Goal: Information Seeking & Learning: Understand process/instructions

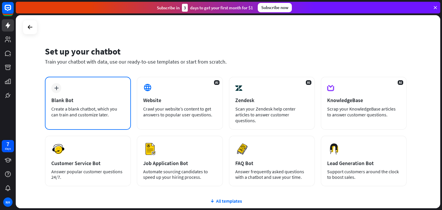
click at [76, 110] on div "Create a blank chatbot, which you can train and customize later." at bounding box center [87, 112] width 73 height 12
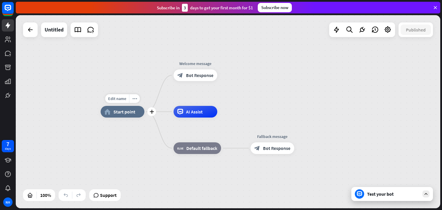
click at [131, 112] on span "Start point" at bounding box center [124, 112] width 22 height 6
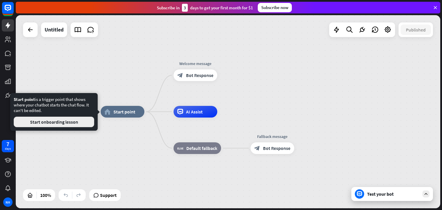
click at [48, 125] on button "Start onboarding lesson" at bounding box center [54, 122] width 81 height 11
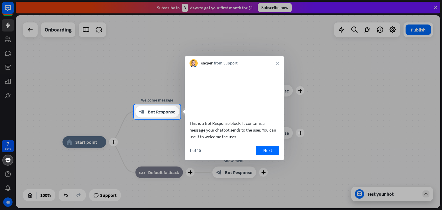
click at [225, 99] on video at bounding box center [235, 92] width 90 height 45
click at [270, 155] on button "Next" at bounding box center [267, 150] width 23 height 9
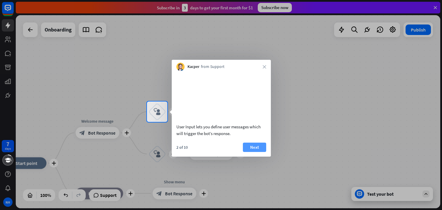
click at [259, 152] on button "Next" at bounding box center [254, 147] width 23 height 9
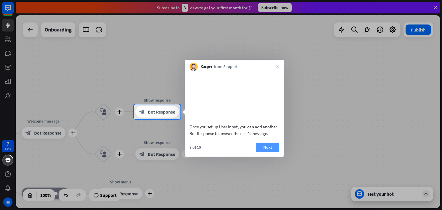
click at [262, 152] on button "Next" at bounding box center [267, 147] width 23 height 9
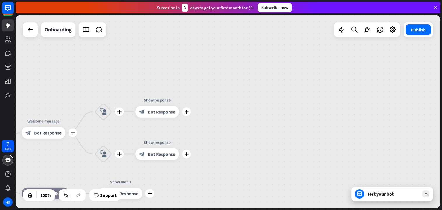
click at [262, 155] on div "plus home_2 Start point plus Welcome message block_bot_response Bot Response pl…" at bounding box center [228, 111] width 425 height 193
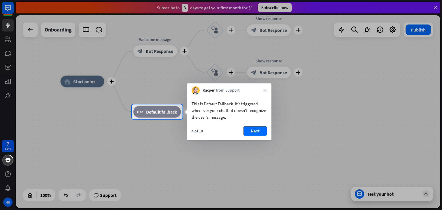
click at [260, 126] on div "This is Default Fallback. It’s triggered whenever your chatbot doesn't recogniz…" at bounding box center [229, 118] width 85 height 46
click at [257, 134] on button "Next" at bounding box center [255, 130] width 23 height 9
click at [257, 134] on div "plus home_2 Start point plus Welcome message block_bot_response Bot Response pl…" at bounding box center [272, 177] width 425 height 193
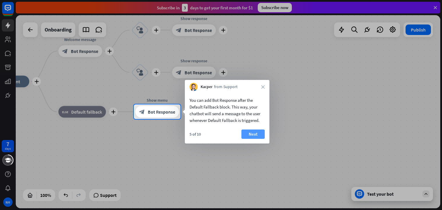
drag, startPoint x: 257, startPoint y: 133, endPoint x: 263, endPoint y: 125, distance: 10.3
click at [257, 132] on button "Next" at bounding box center [253, 134] width 23 height 9
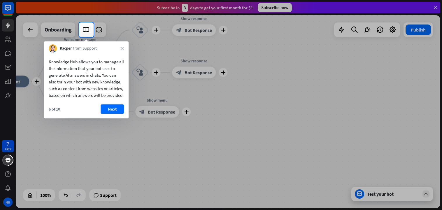
click at [349, 34] on div at bounding box center [268, 29] width 349 height 15
click at [354, 29] on div at bounding box center [268, 29] width 349 height 15
click at [103, 197] on div at bounding box center [221, 123] width 442 height 173
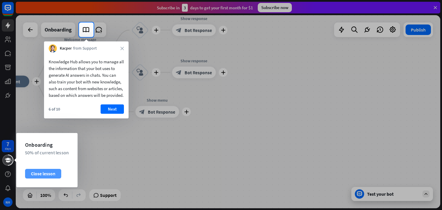
click at [40, 174] on div "Close lesson" at bounding box center [43, 173] width 36 height 9
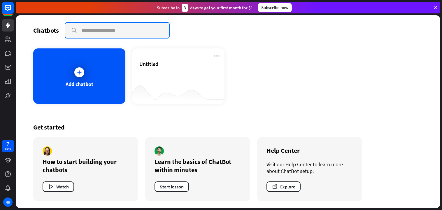
click at [92, 29] on input "text" at bounding box center [117, 30] width 104 height 15
